Goal: Check status: Check status

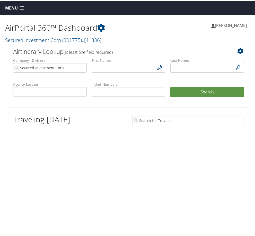
type input "mrudd@securedinvestmentcorp.com"
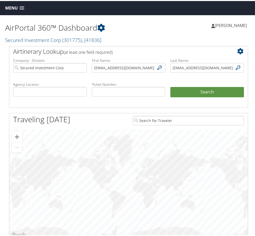
click at [23, 5] on link "Menu" at bounding box center [15, 7] width 24 height 9
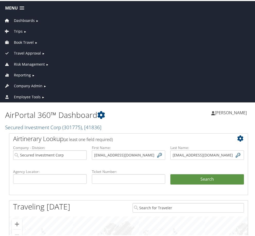
click at [40, 52] on span "Travel Approval" at bounding box center [27, 52] width 27 height 6
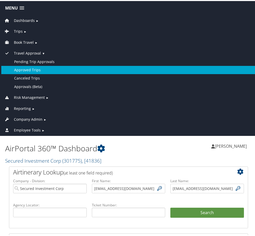
click at [34, 70] on link "Approved Trips" at bounding box center [128, 69] width 255 height 8
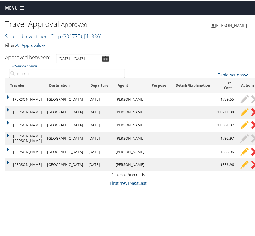
click at [29, 97] on td "[PERSON_NAME]" at bounding box center [24, 98] width 39 height 13
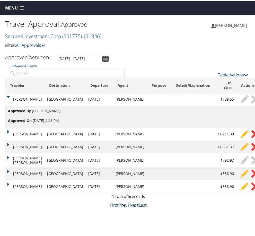
drag, startPoint x: 29, startPoint y: 97, endPoint x: 153, endPoint y: 114, distance: 125.1
click at [153, 114] on td "Approved By Melina Rudd Approved On Aug 28 2025 4:46 PM" at bounding box center [139, 116] width 269 height 22
click at [147, 96] on td at bounding box center [159, 98] width 24 height 13
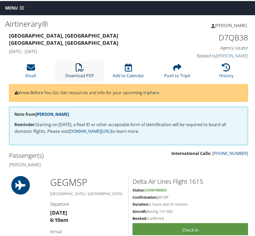
click at [83, 69] on icon at bounding box center [80, 66] width 8 height 8
click at [19, 2] on div "Menu Dashboards ► AirPortal 360™ (Manager) My Travel Dashboard Trips ► Airtiner…" at bounding box center [128, 7] width 257 height 14
click at [18, 7] on link "Menu" at bounding box center [15, 7] width 24 height 9
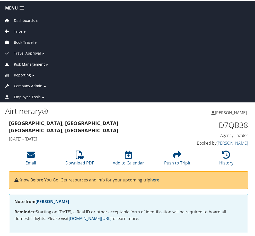
click at [30, 54] on span "Travel Approval" at bounding box center [27, 52] width 27 height 6
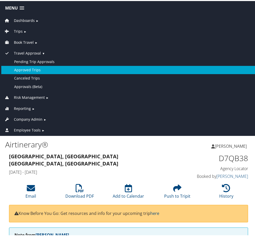
click at [31, 69] on link "Approved Trips" at bounding box center [128, 69] width 255 height 8
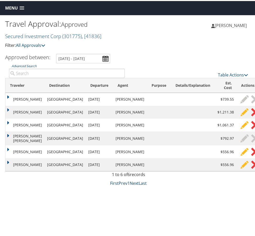
click at [25, 116] on td "CHERIE ELIZABETH CONSTANCE" at bounding box center [24, 111] width 39 height 13
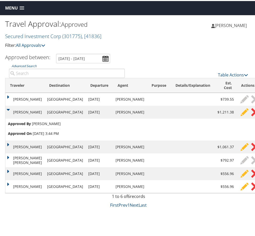
drag, startPoint x: 53, startPoint y: 115, endPoint x: 24, endPoint y: 111, distance: 28.9
click at [24, 111] on td "CHERIE ELIZABETH CONSTANCE" at bounding box center [24, 111] width 39 height 13
drag, startPoint x: 24, startPoint y: 111, endPoint x: 115, endPoint y: 113, distance: 91.2
click at [115, 113] on td "[PERSON_NAME]" at bounding box center [130, 111] width 34 height 13
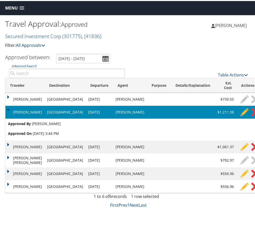
click at [147, 115] on td at bounding box center [159, 111] width 24 height 13
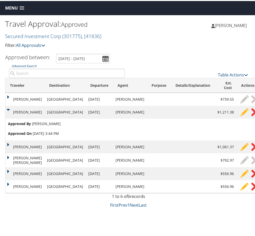
click at [10, 111] on td "[PERSON_NAME]" at bounding box center [24, 111] width 39 height 13
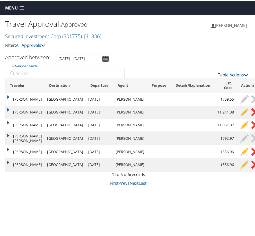
click at [55, 109] on td "Tampa" at bounding box center [65, 111] width 41 height 13
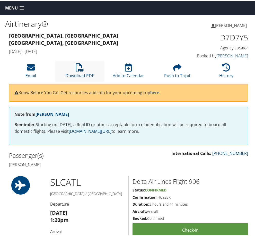
click at [71, 69] on li "Download PDF" at bounding box center [79, 70] width 49 height 21
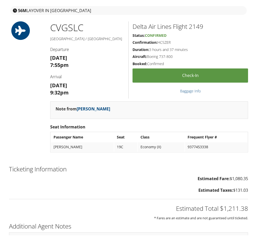
scroll to position [725, 0]
